Goal: Navigation & Orientation: Find specific page/section

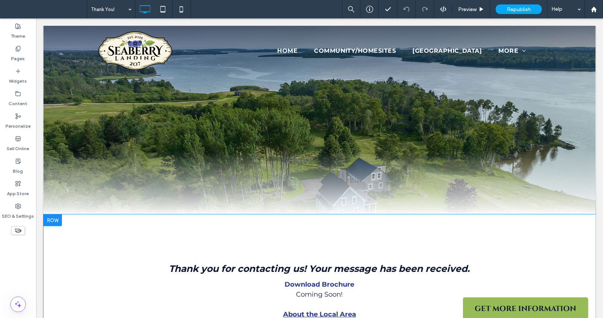
scroll to position [53, 0]
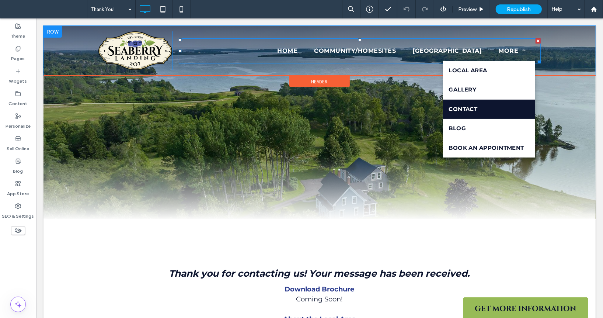
click at [482, 107] on link "Contact" at bounding box center [489, 110] width 92 height 20
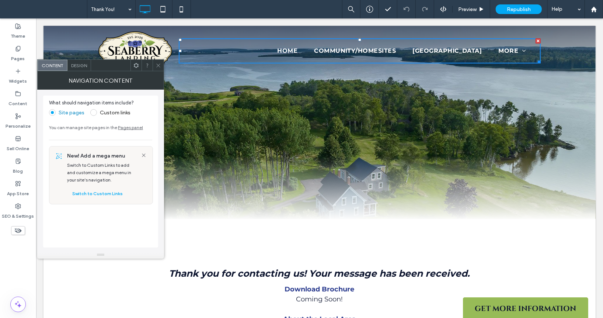
click at [130, 128] on link "Pages panel" at bounding box center [130, 128] width 25 height 6
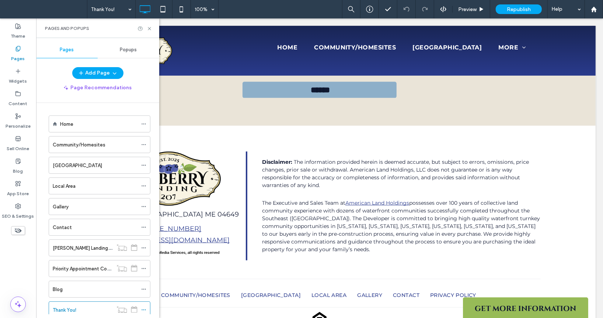
scroll to position [852, 0]
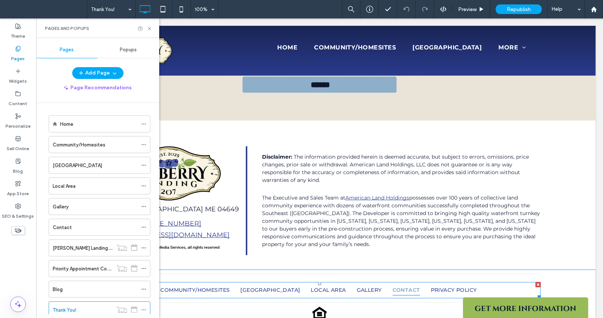
click at [414, 285] on span "Contact" at bounding box center [406, 290] width 28 height 11
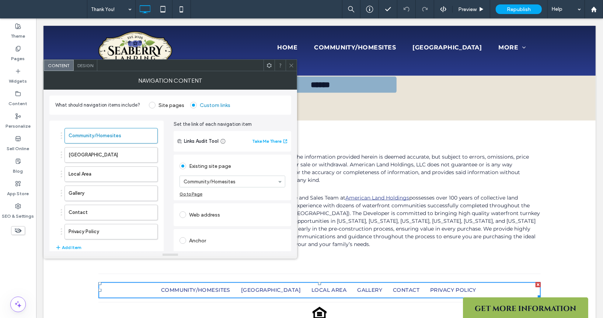
scroll to position [28, 0]
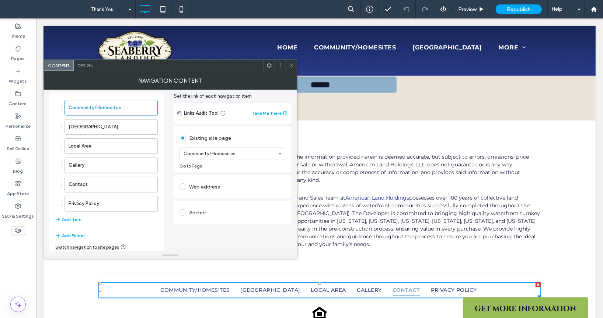
click at [420, 285] on span "Contact" at bounding box center [406, 290] width 28 height 11
click at [108, 182] on label "Contact" at bounding box center [100, 184] width 62 height 15
click at [192, 164] on div "Go to Page" at bounding box center [191, 166] width 23 height 6
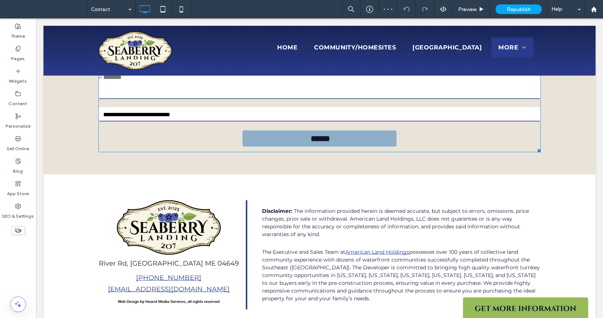
scroll to position [963, 0]
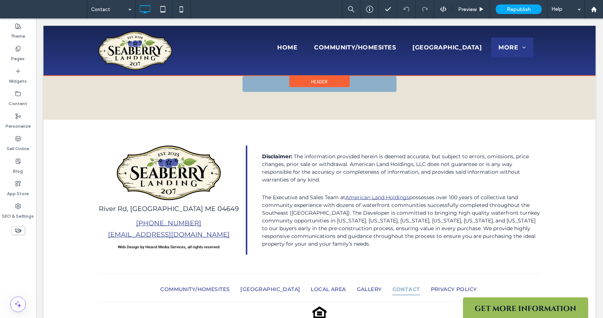
click at [521, 50] on div at bounding box center [319, 51] width 552 height 50
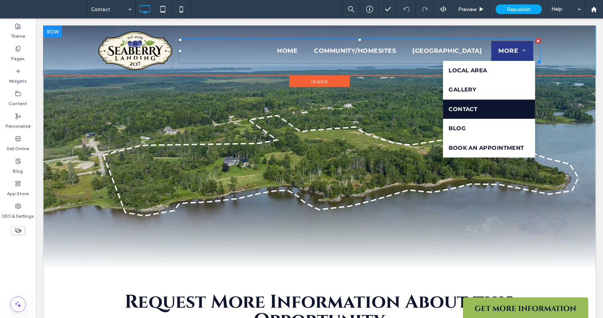
scroll to position [0, 0]
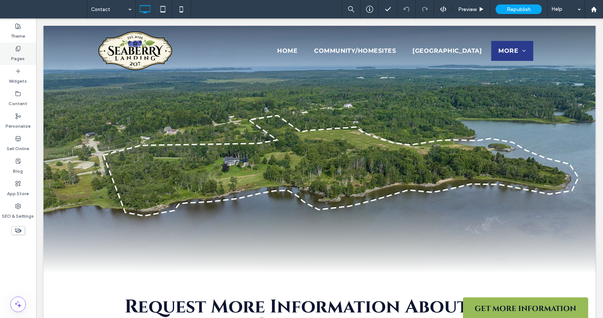
click at [20, 48] on use at bounding box center [18, 48] width 4 height 5
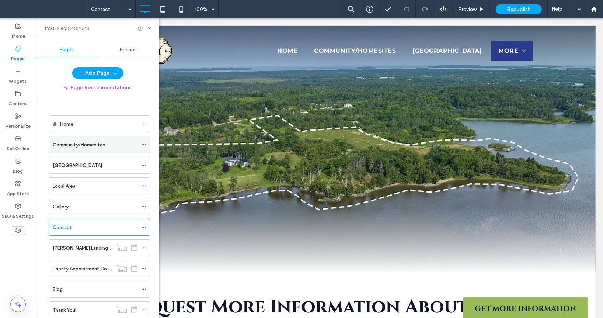
click at [74, 143] on label "Community/Homesites" at bounding box center [79, 144] width 53 height 13
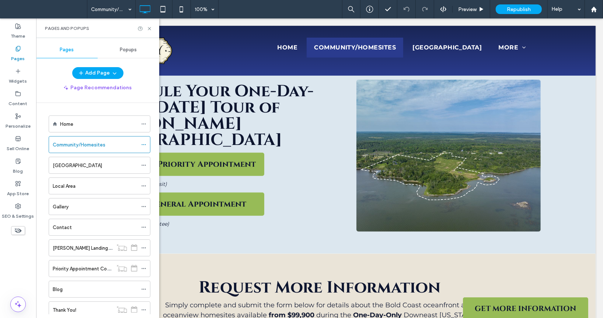
scroll to position [560, 0]
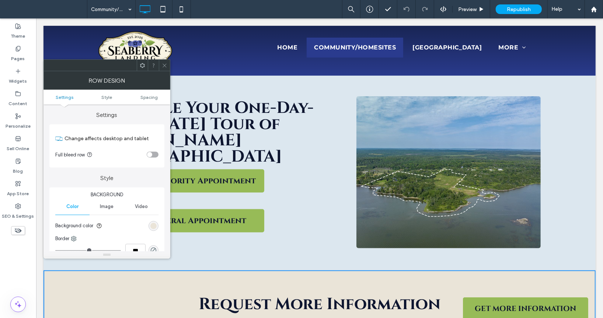
click at [574, 221] on div "Schedule Your One-Day-Only, Saturday, October 25th Tour of Seaberry Landing Res…" at bounding box center [319, 172] width 552 height 196
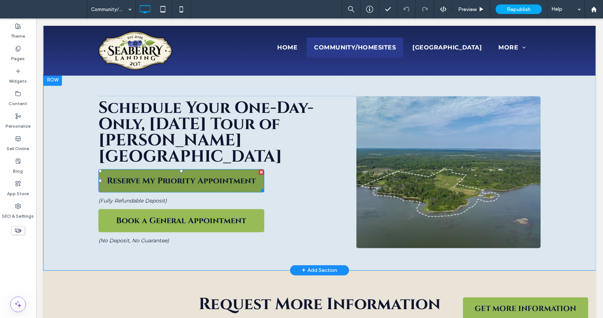
click at [183, 175] on span "Reserve My Priority Appointment" at bounding box center [181, 180] width 149 height 11
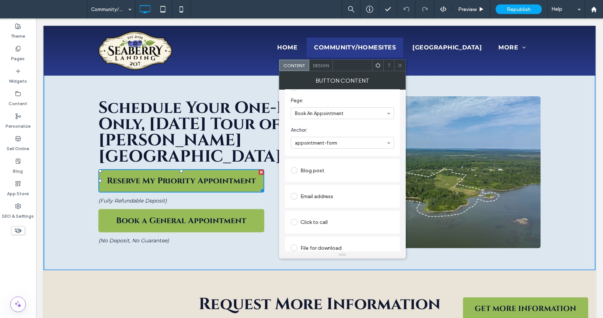
scroll to position [177, 0]
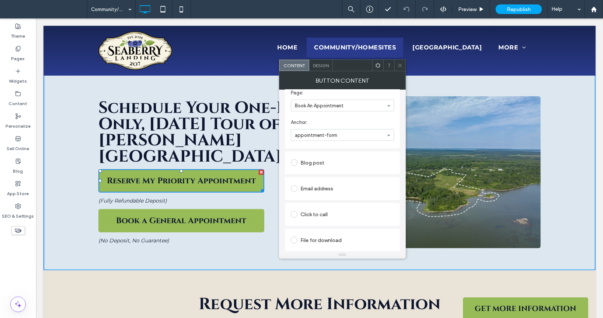
drag, startPoint x: 402, startPoint y: 64, endPoint x: 379, endPoint y: 42, distance: 31.6
click at [402, 64] on icon at bounding box center [400, 66] width 6 height 6
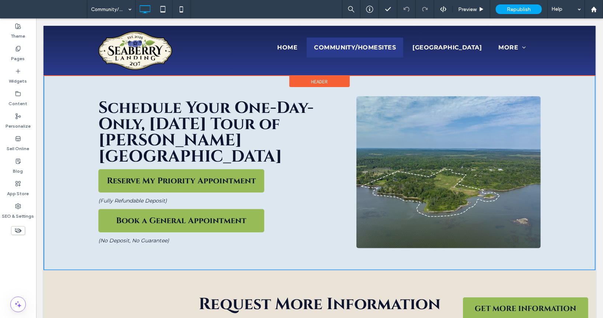
click at [504, 44] on div at bounding box center [319, 51] width 552 height 50
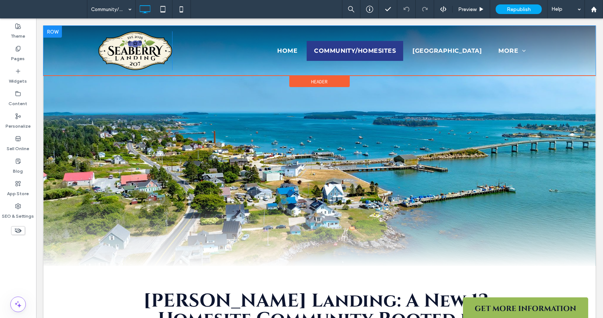
scroll to position [0, 0]
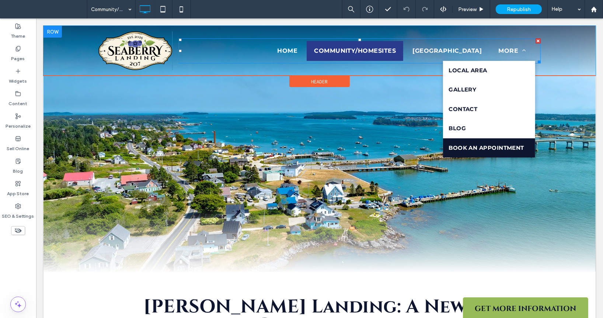
click at [495, 148] on span "Book An Appointment" at bounding box center [486, 148] width 76 height 8
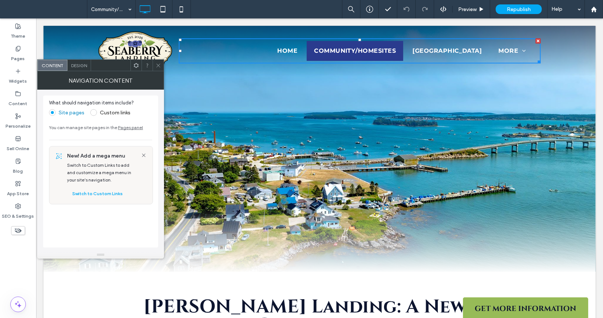
click at [160, 64] on icon at bounding box center [159, 66] width 6 height 6
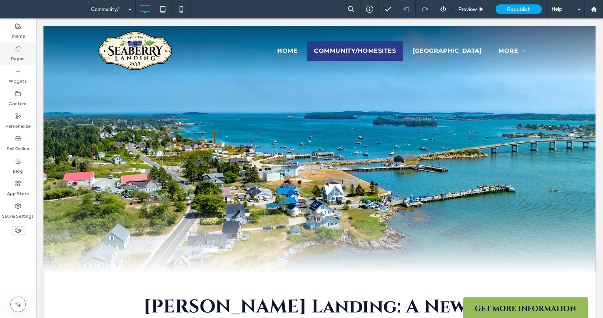
click at [17, 51] on use at bounding box center [18, 48] width 4 height 5
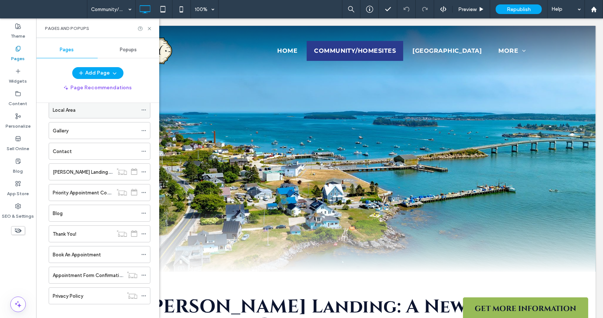
scroll to position [80, 0]
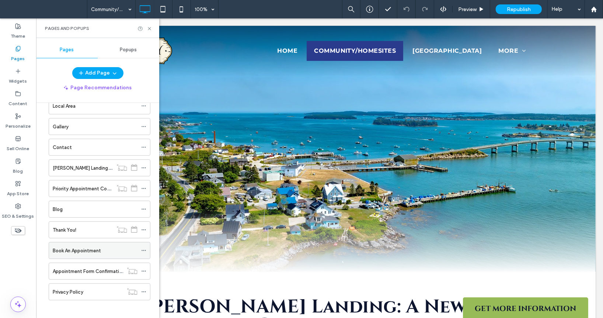
click at [74, 244] on label "Book An Appointment" at bounding box center [77, 250] width 48 height 13
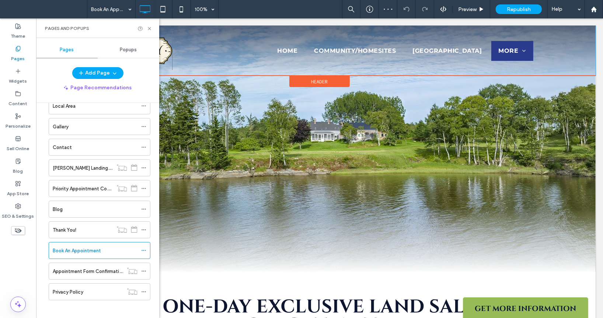
click at [580, 67] on div "Click To Paste Home Community/Homesites Oceanfront Farmhouse More Local Area Ga…" at bounding box center [319, 51] width 552 height 50
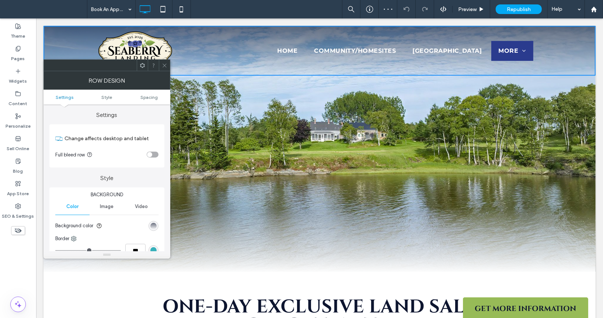
click at [580, 148] on div "Click To Paste" at bounding box center [319, 176] width 552 height 81
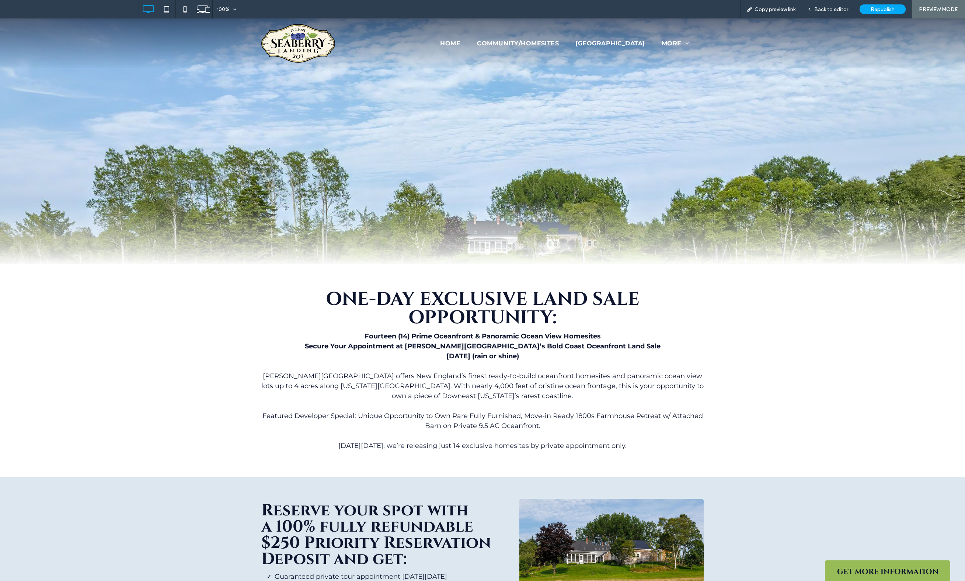
click at [936, 7] on span "PREVIEW MODE" at bounding box center [938, 9] width 39 height 6
